Goal: Find specific page/section: Find specific page/section

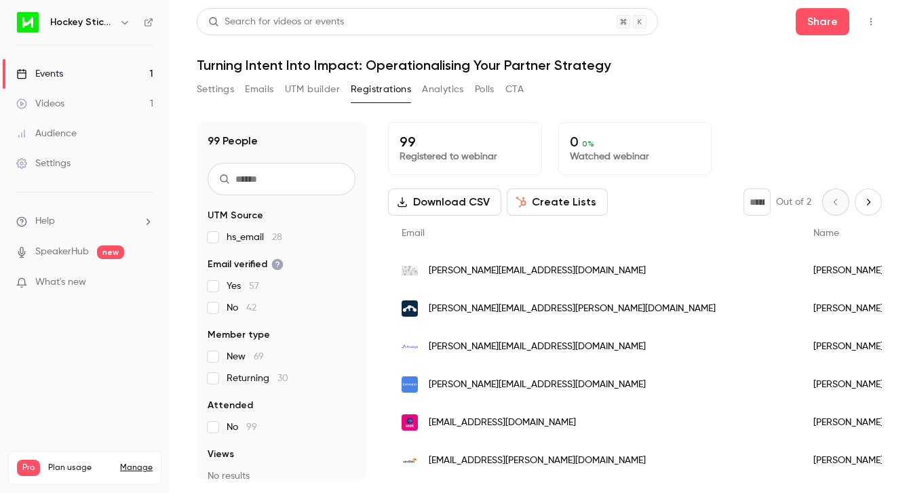
click at [54, 79] on div "Events" at bounding box center [39, 74] width 47 height 14
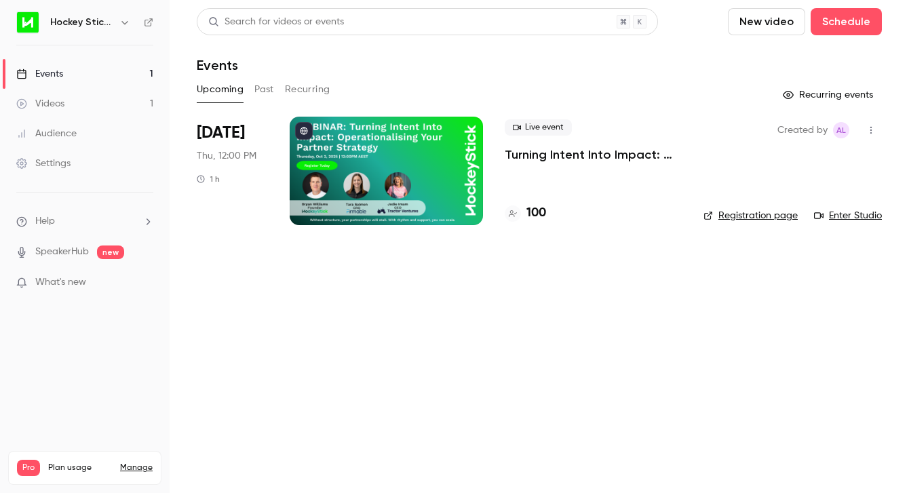
click at [750, 217] on link "Registration page" at bounding box center [750, 216] width 94 height 14
click at [529, 217] on h4 "100" at bounding box center [536, 213] width 20 height 18
